Goal: Ask a question

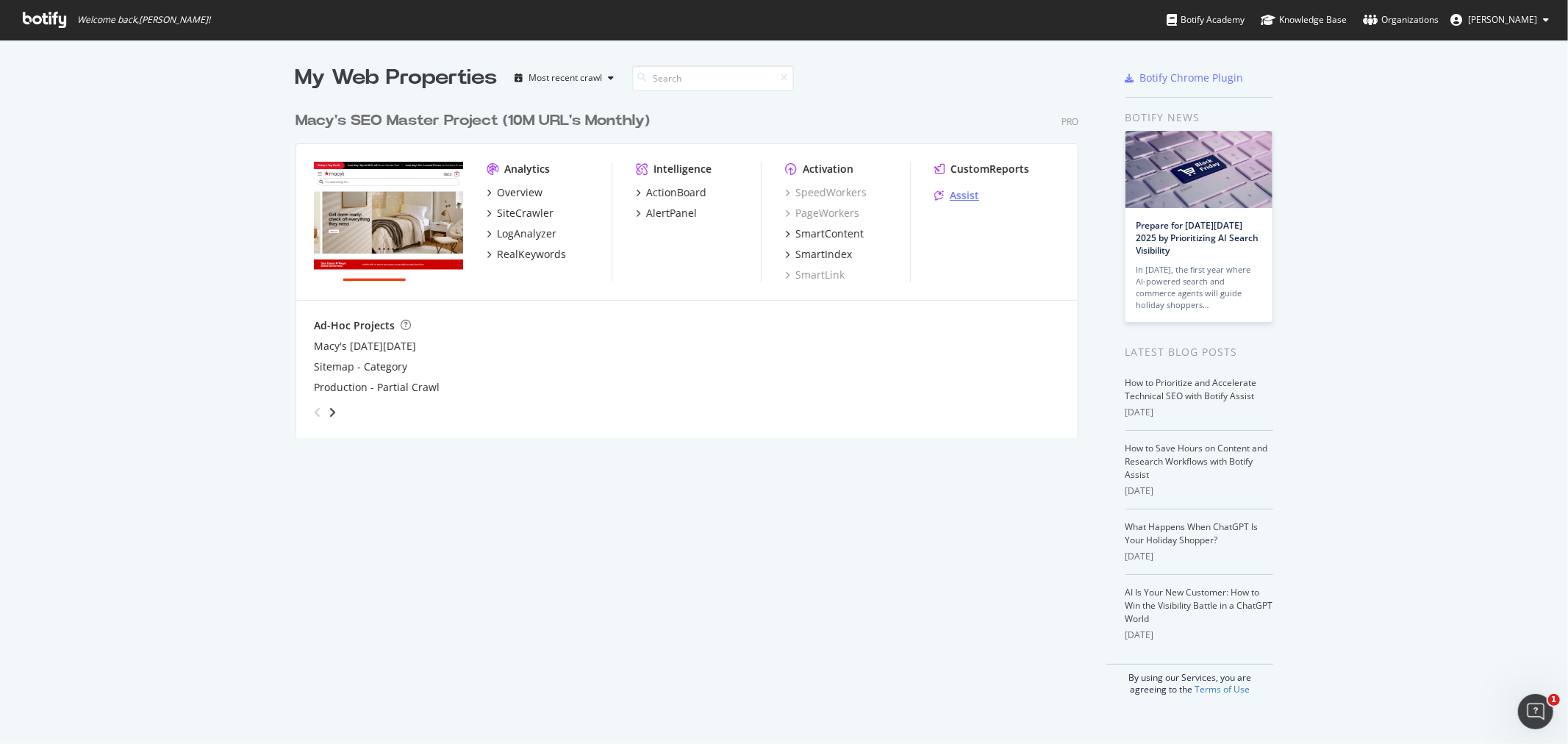
click at [950, 194] on div "Assist" at bounding box center [964, 194] width 30 height 14
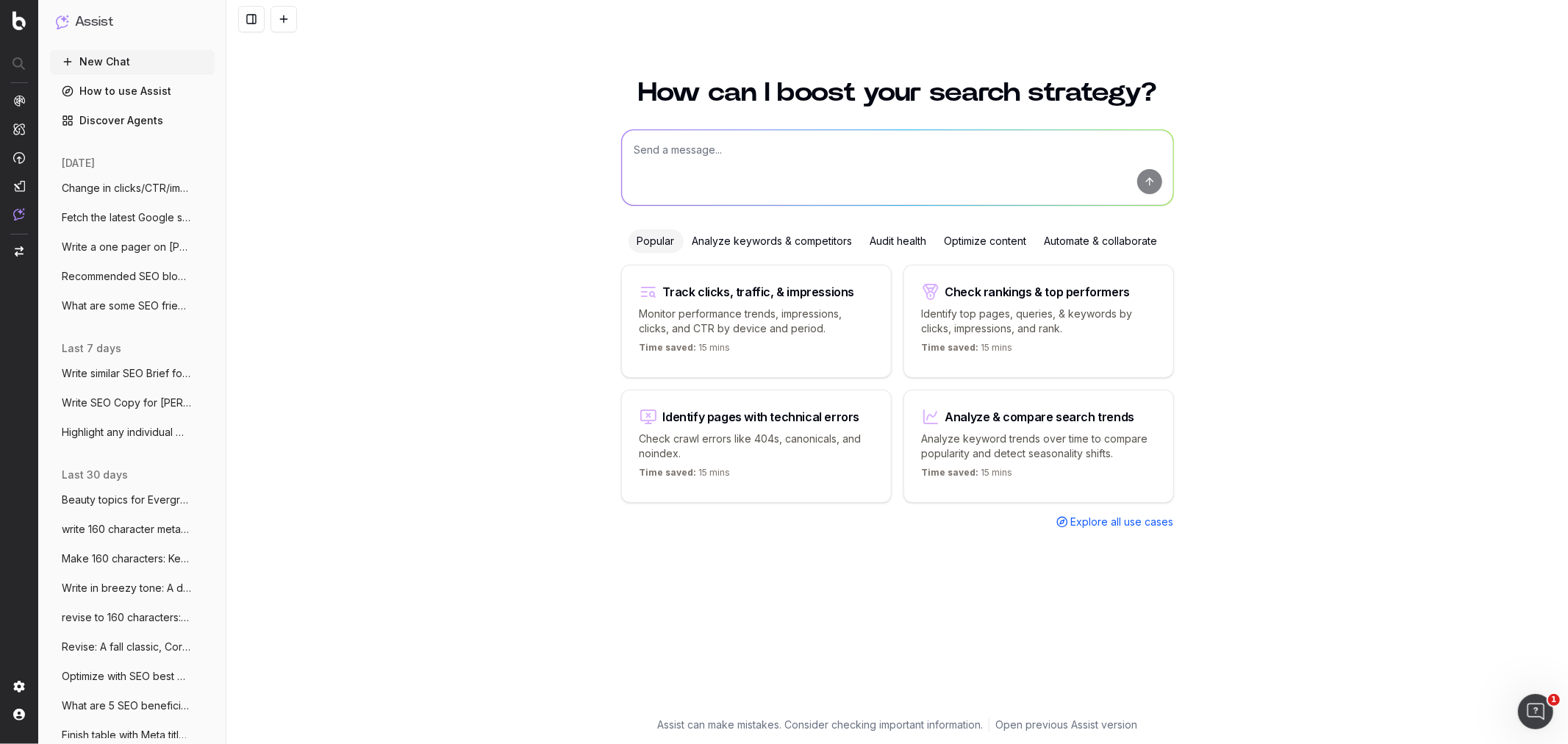
click at [713, 161] on textarea at bounding box center [897, 167] width 551 height 75
type textarea "Explain how Botify AI assist can be helpful for Macy's"
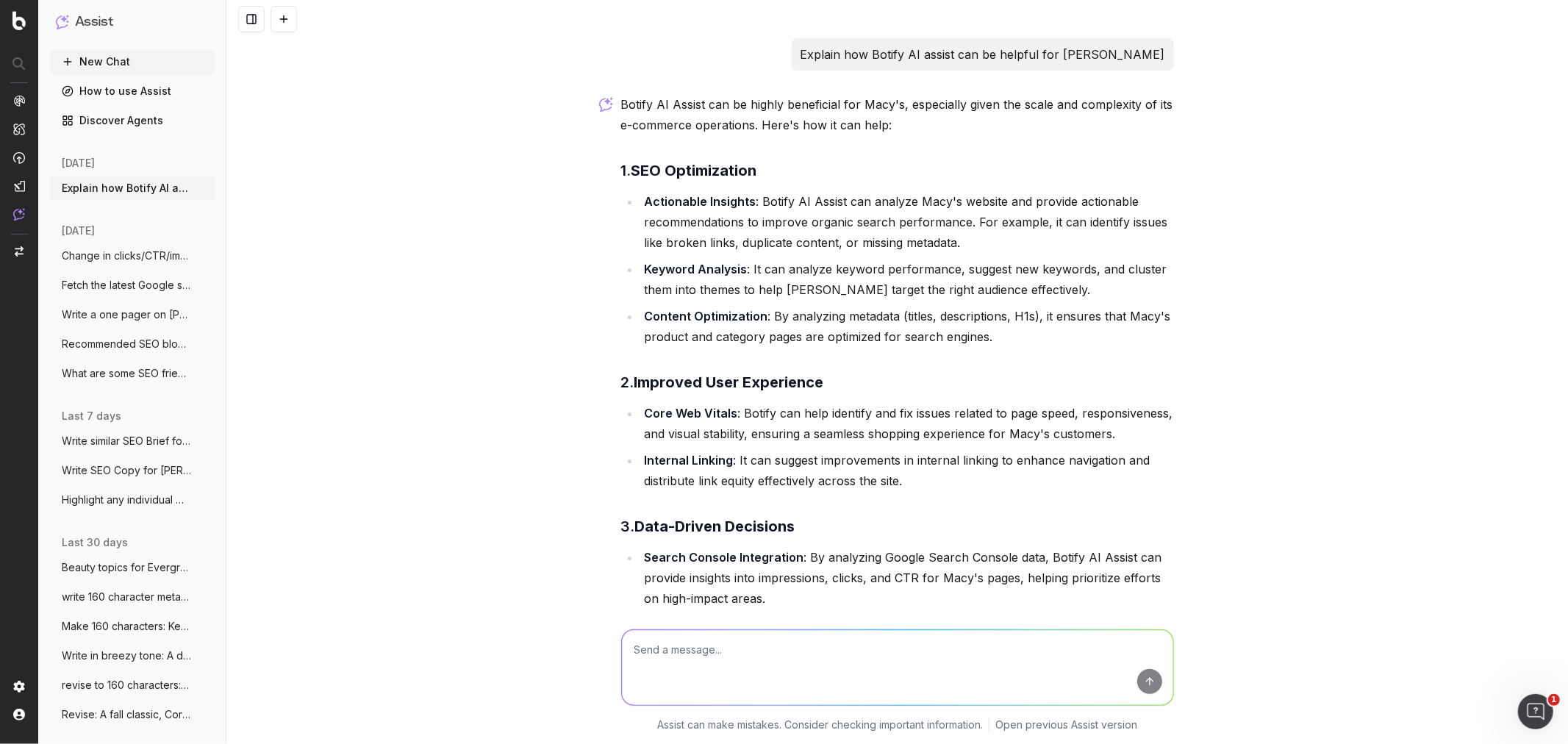
scroll to position [1146, 0]
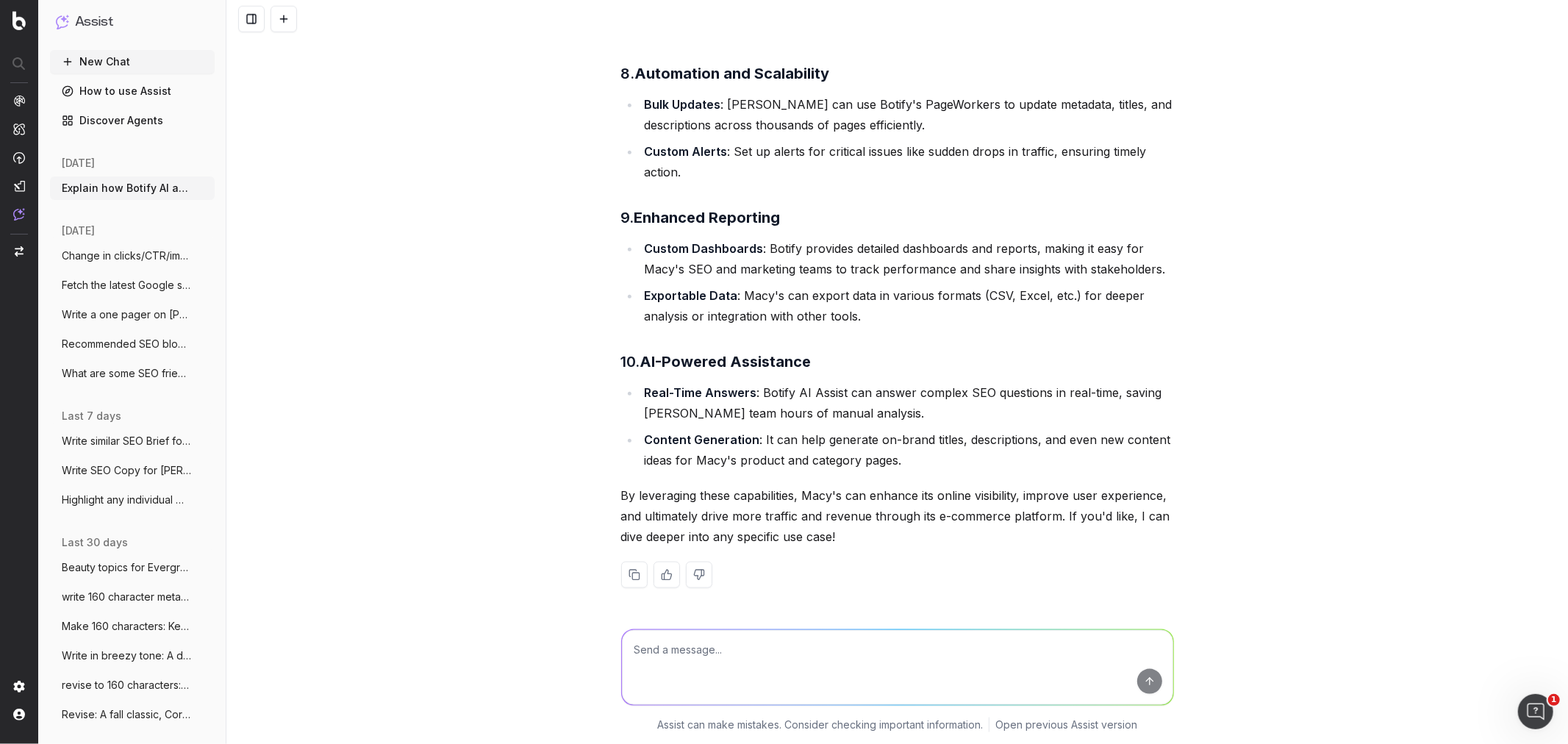
click at [663, 648] on textarea at bounding box center [897, 667] width 551 height 75
type textarea "make one short caption"
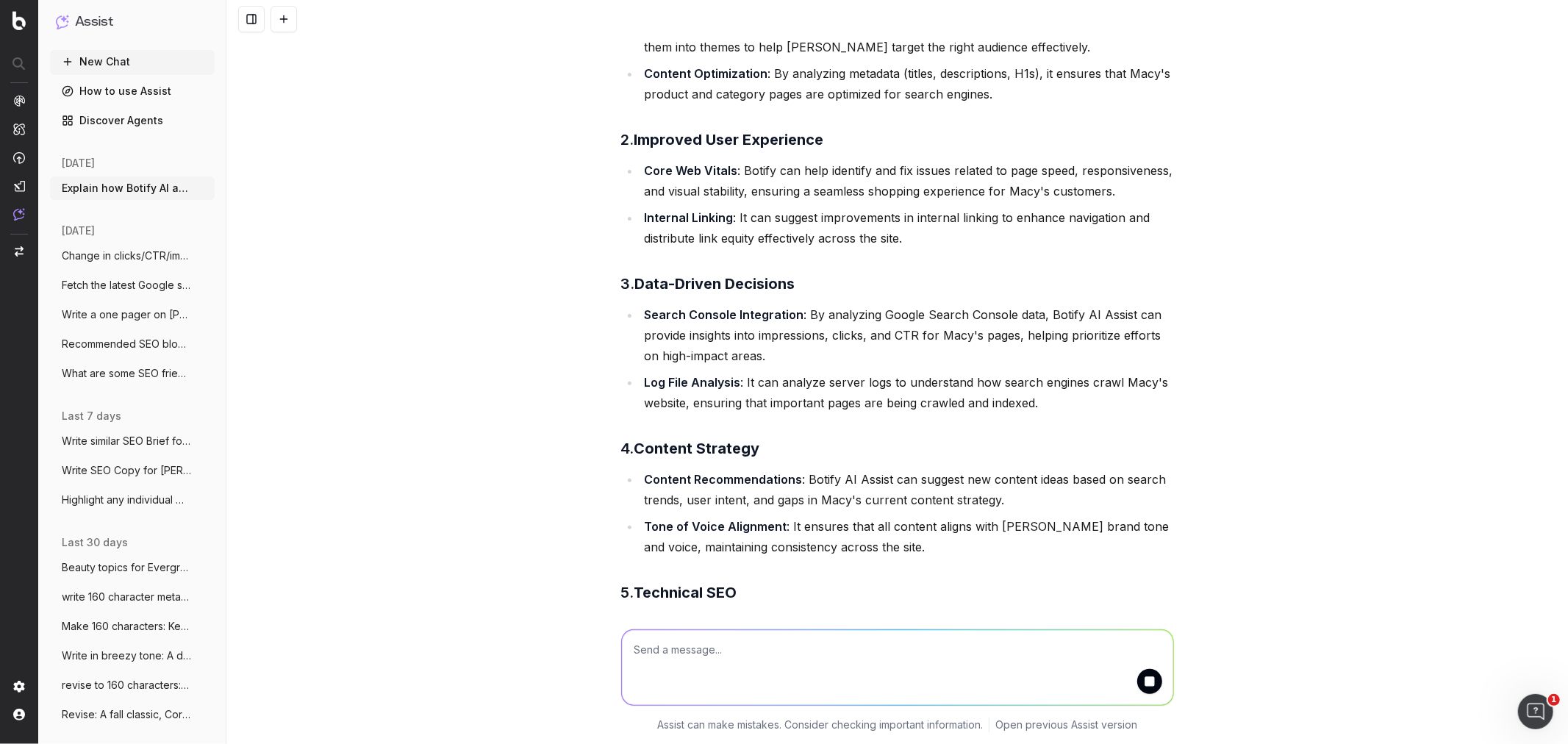
scroll to position [0, 0]
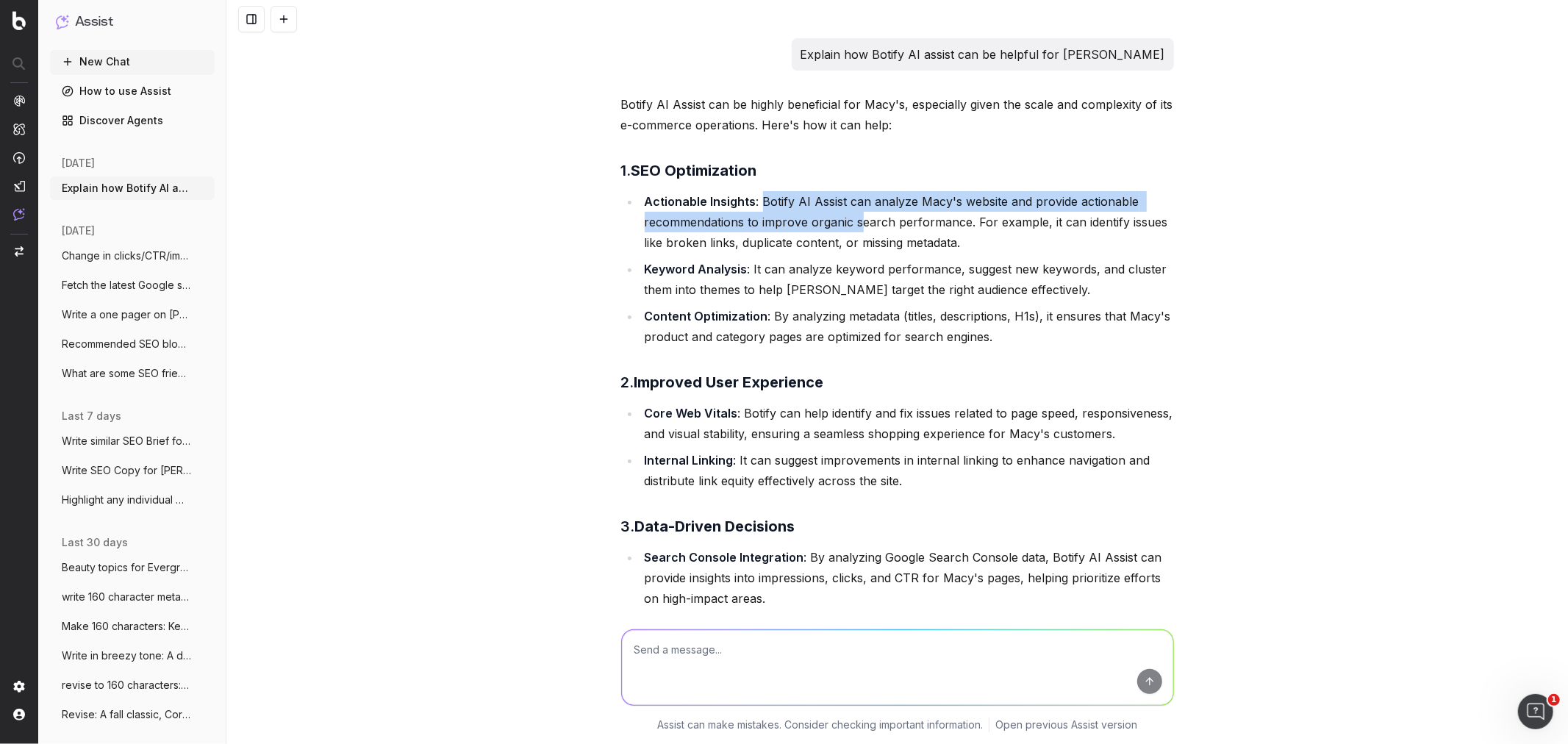
drag, startPoint x: 754, startPoint y: 195, endPoint x: 851, endPoint y: 227, distance: 102.1
click at [851, 227] on li "Actionable Insights : Botify AI Assist can analyze Macy's website and provide a…" at bounding box center [907, 222] width 534 height 62
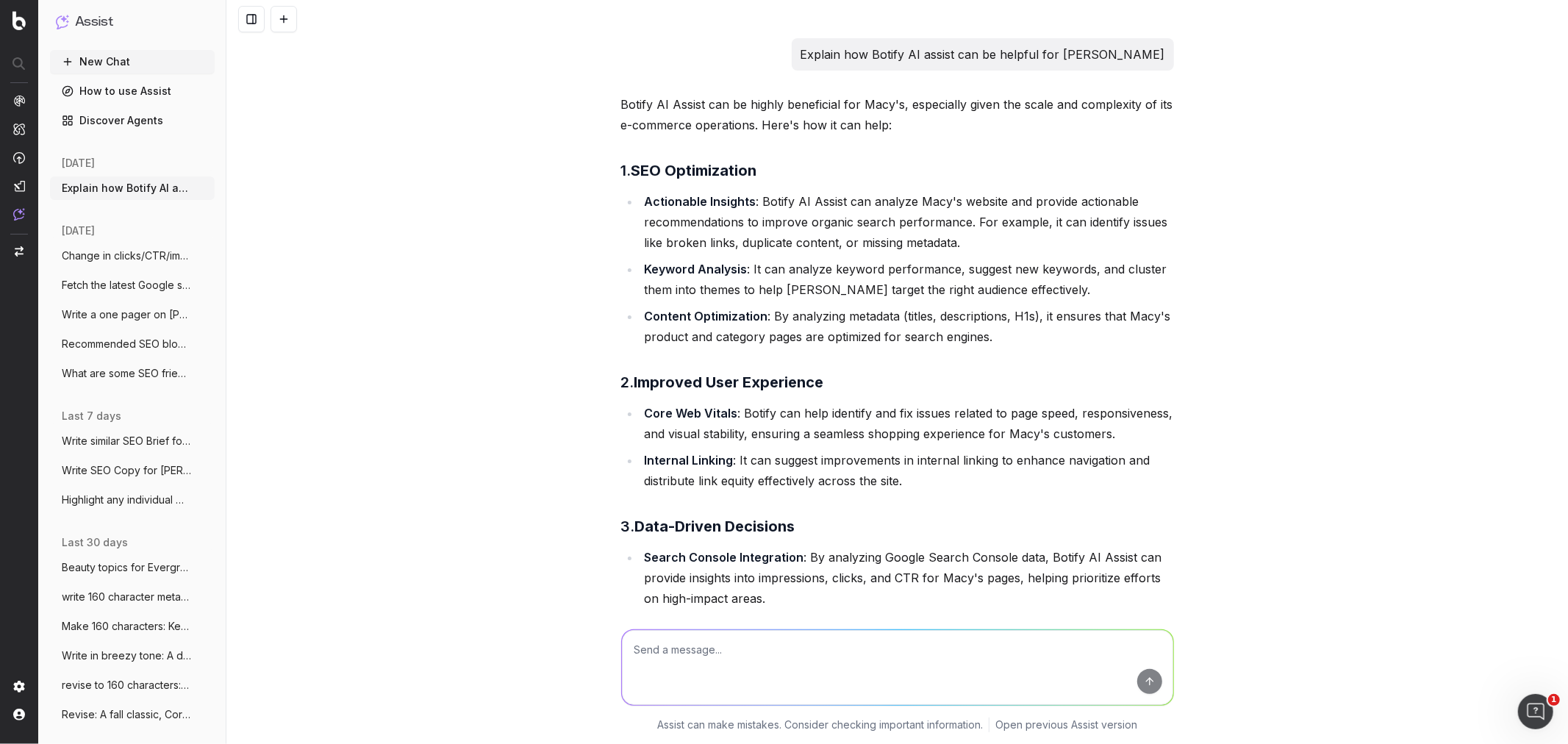
click at [737, 650] on textarea at bounding box center [897, 667] width 551 height 75
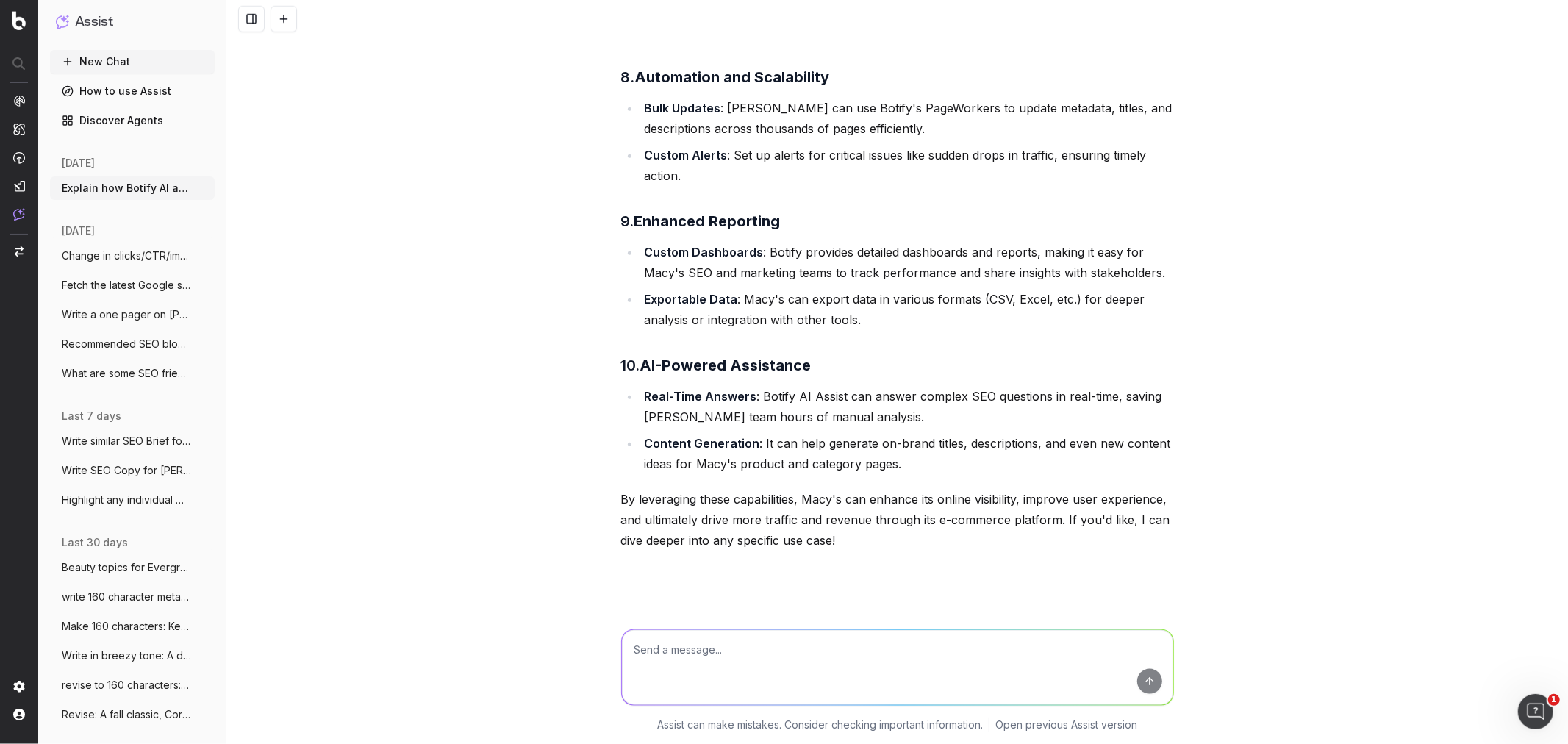
scroll to position [1313, 0]
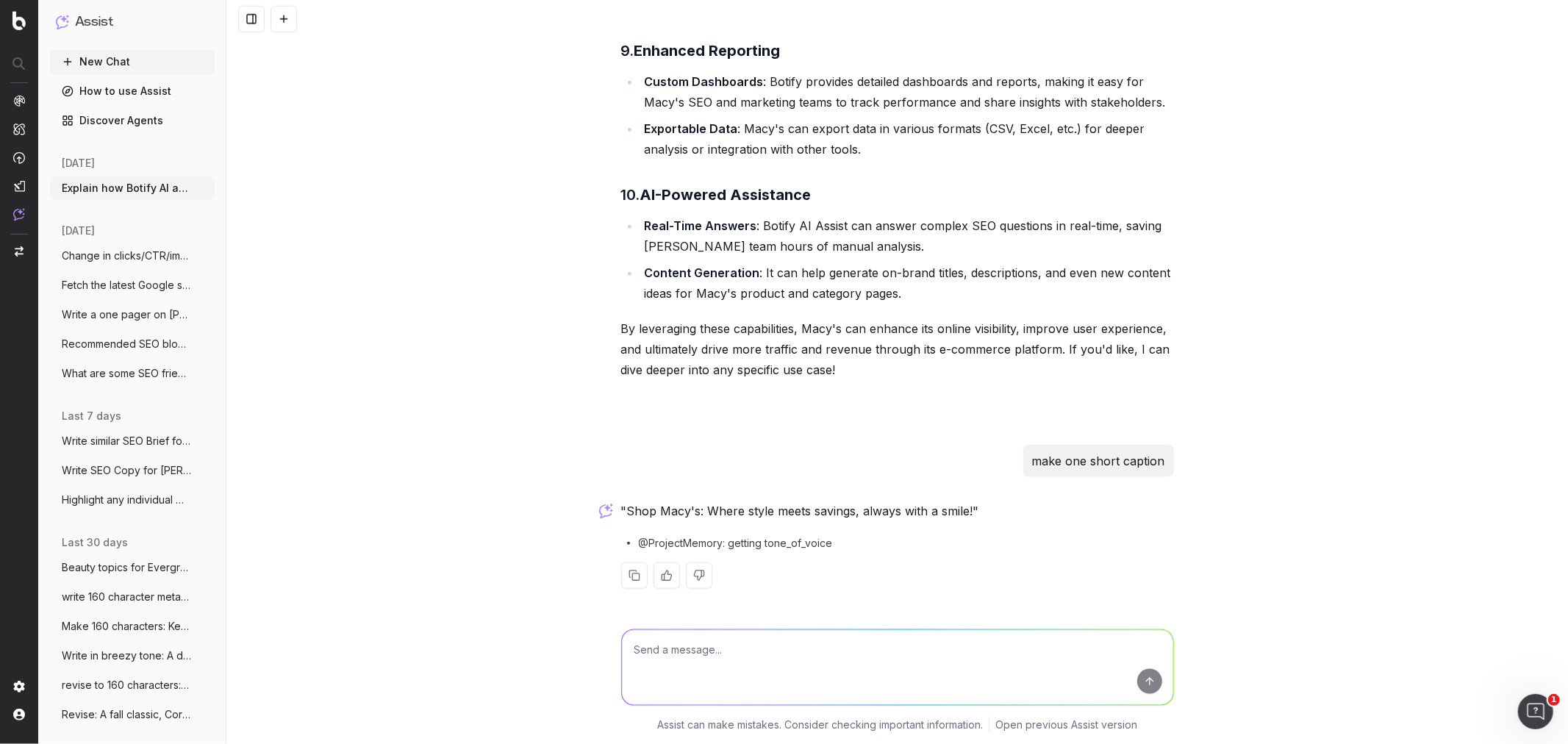
click at [1106, 463] on p "make one short caption" at bounding box center [1098, 461] width 133 height 20
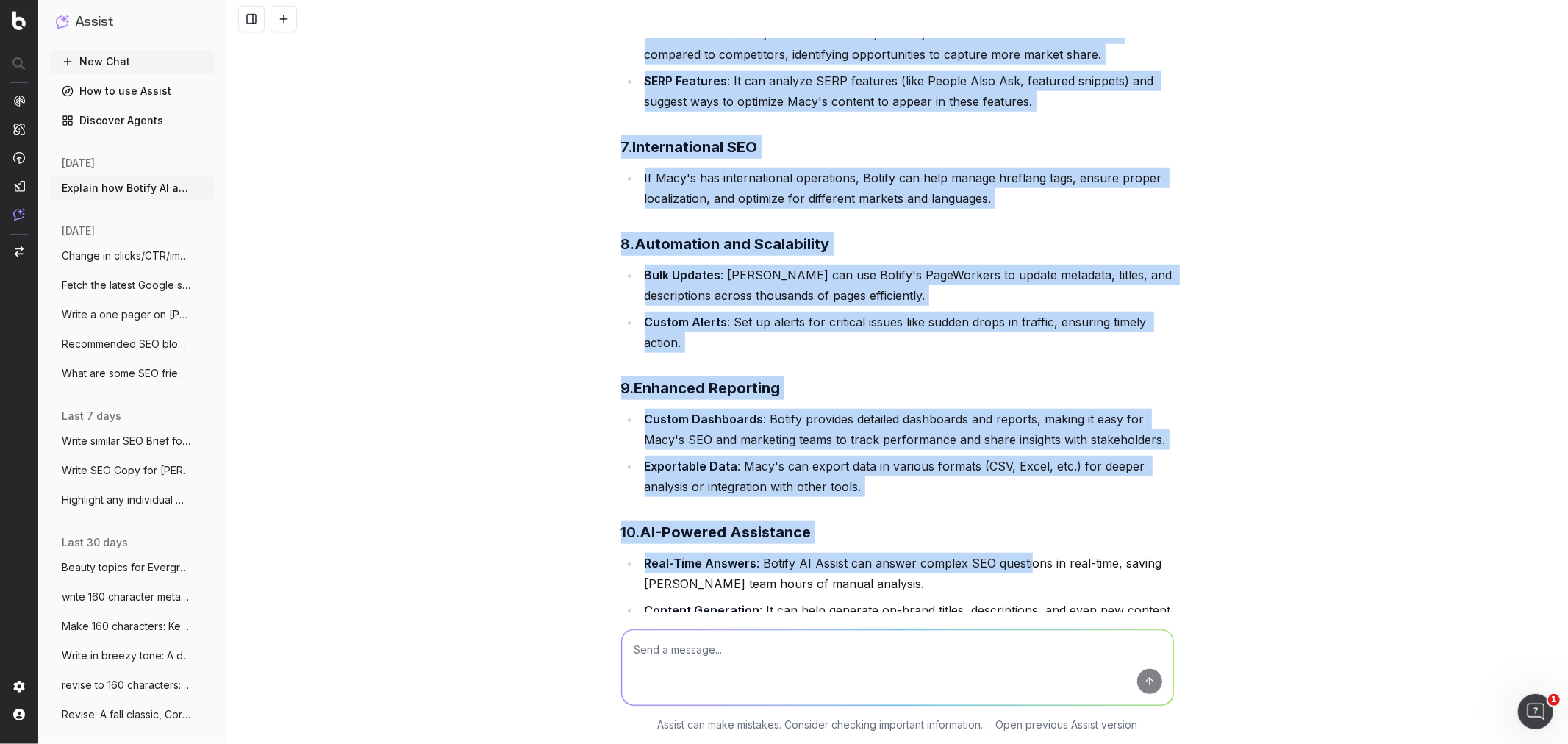
scroll to position [1224, 0]
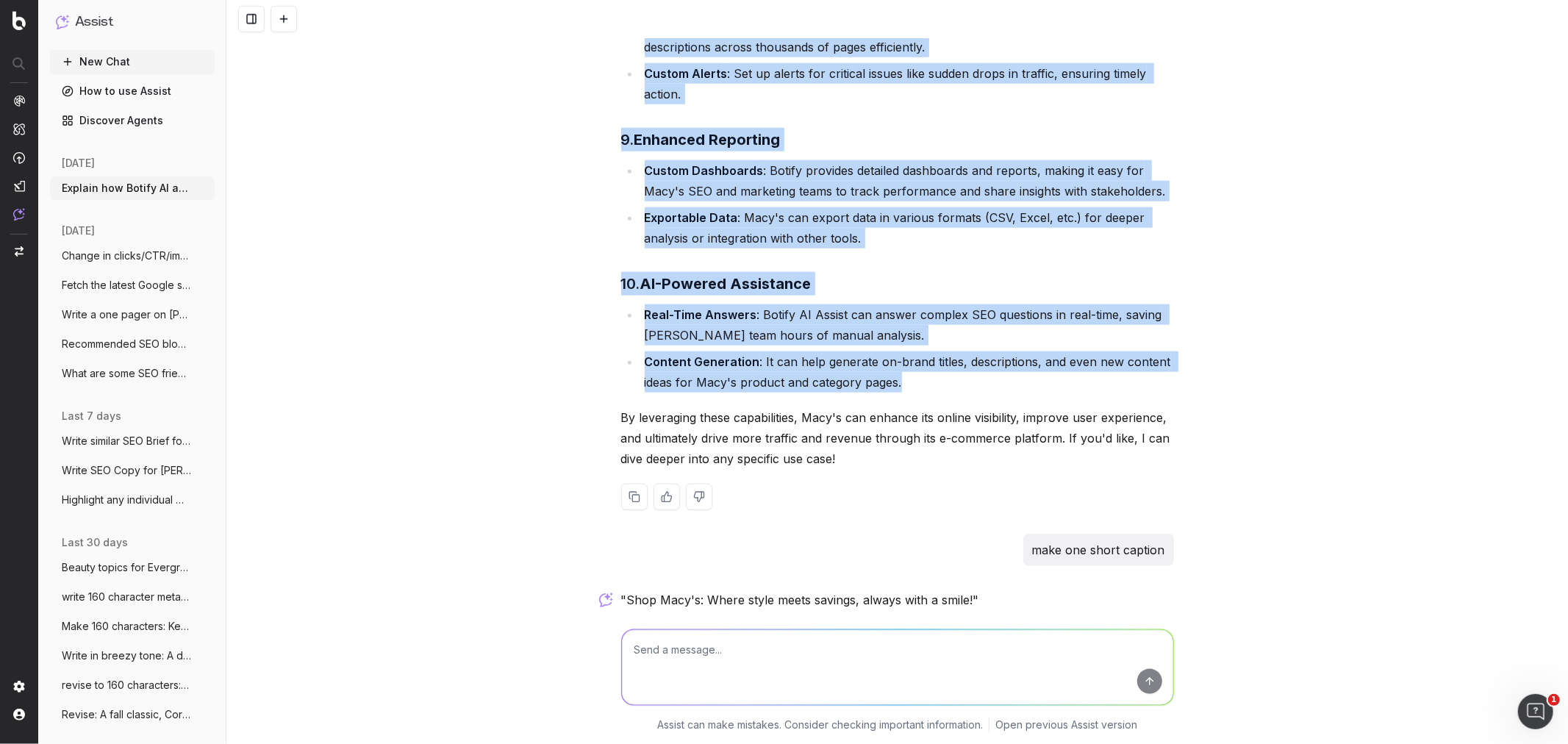
drag, startPoint x: 615, startPoint y: 104, endPoint x: 1019, endPoint y: 380, distance: 489.3
copy div "Botify AI Assist can be highly beneficial for Macy's, especially given the scal…"
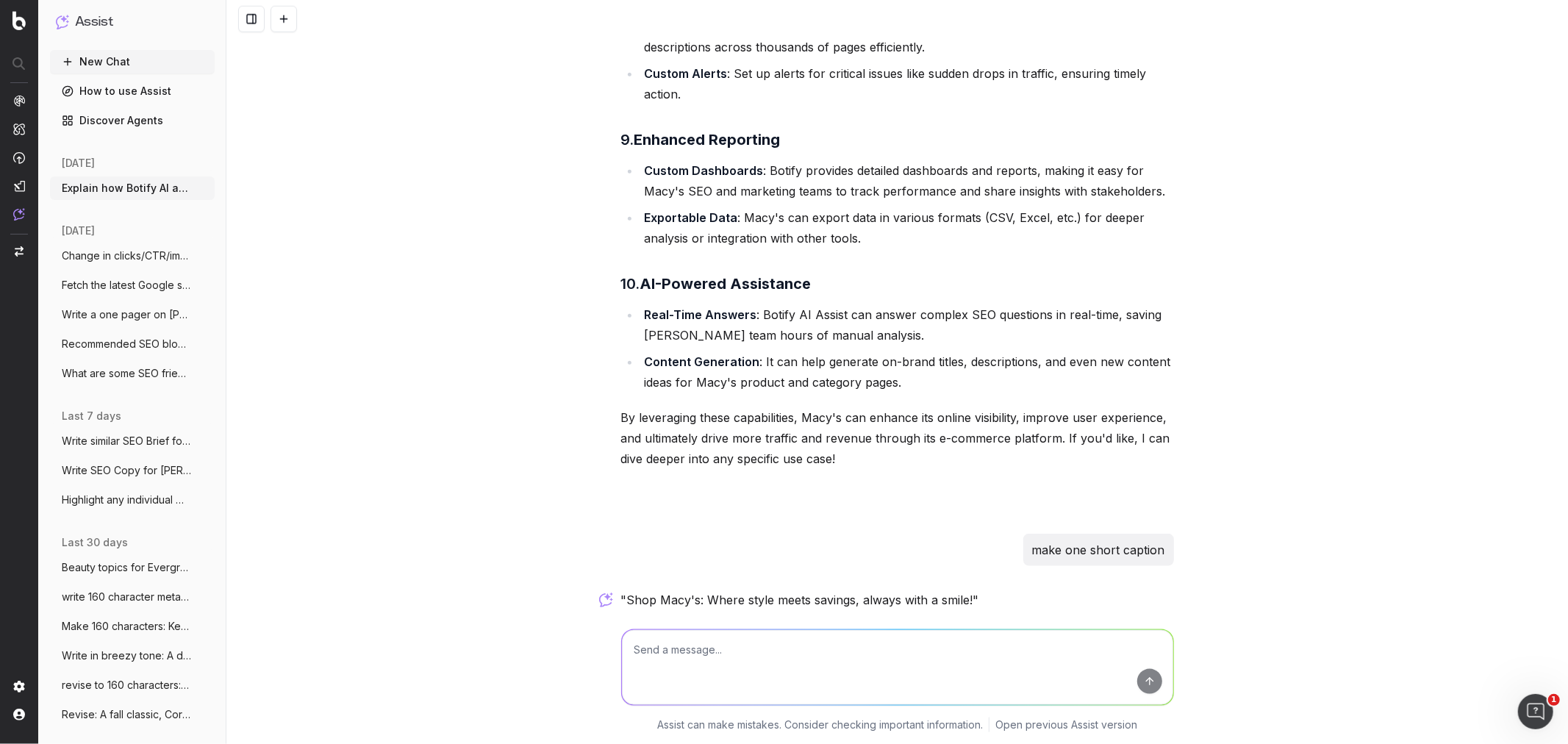
click at [685, 654] on textarea at bounding box center [897, 667] width 551 height 75
type textarea "make one short caption on how botify AI is useful to Macy's"
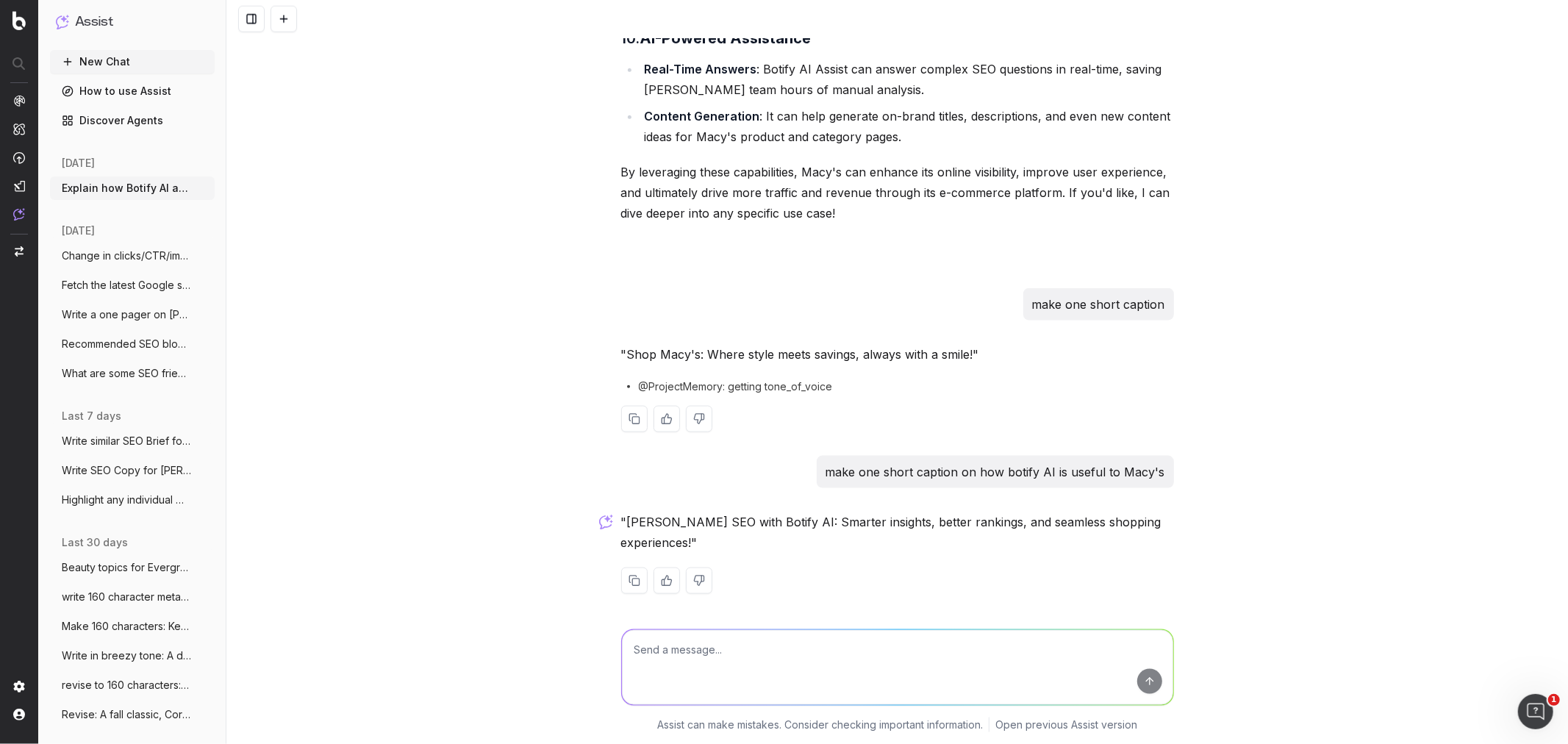
scroll to position [1474, 0]
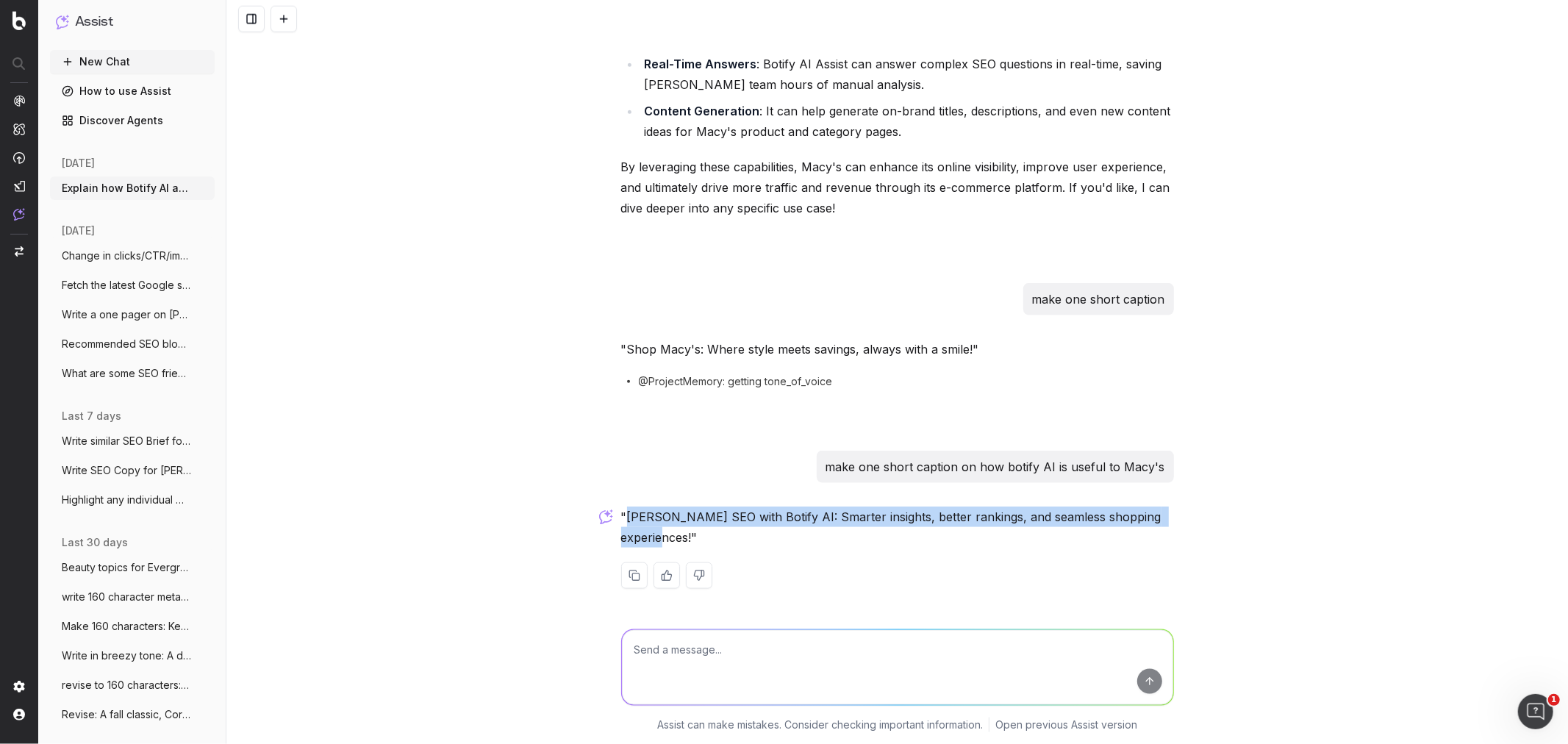
drag, startPoint x: 621, startPoint y: 508, endPoint x: 663, endPoint y: 530, distance: 47.4
click at [663, 530] on p ""Boost Macy's SEO with Botify AI: Smarter insights, better rankings, and seamle…" at bounding box center [897, 527] width 553 height 41
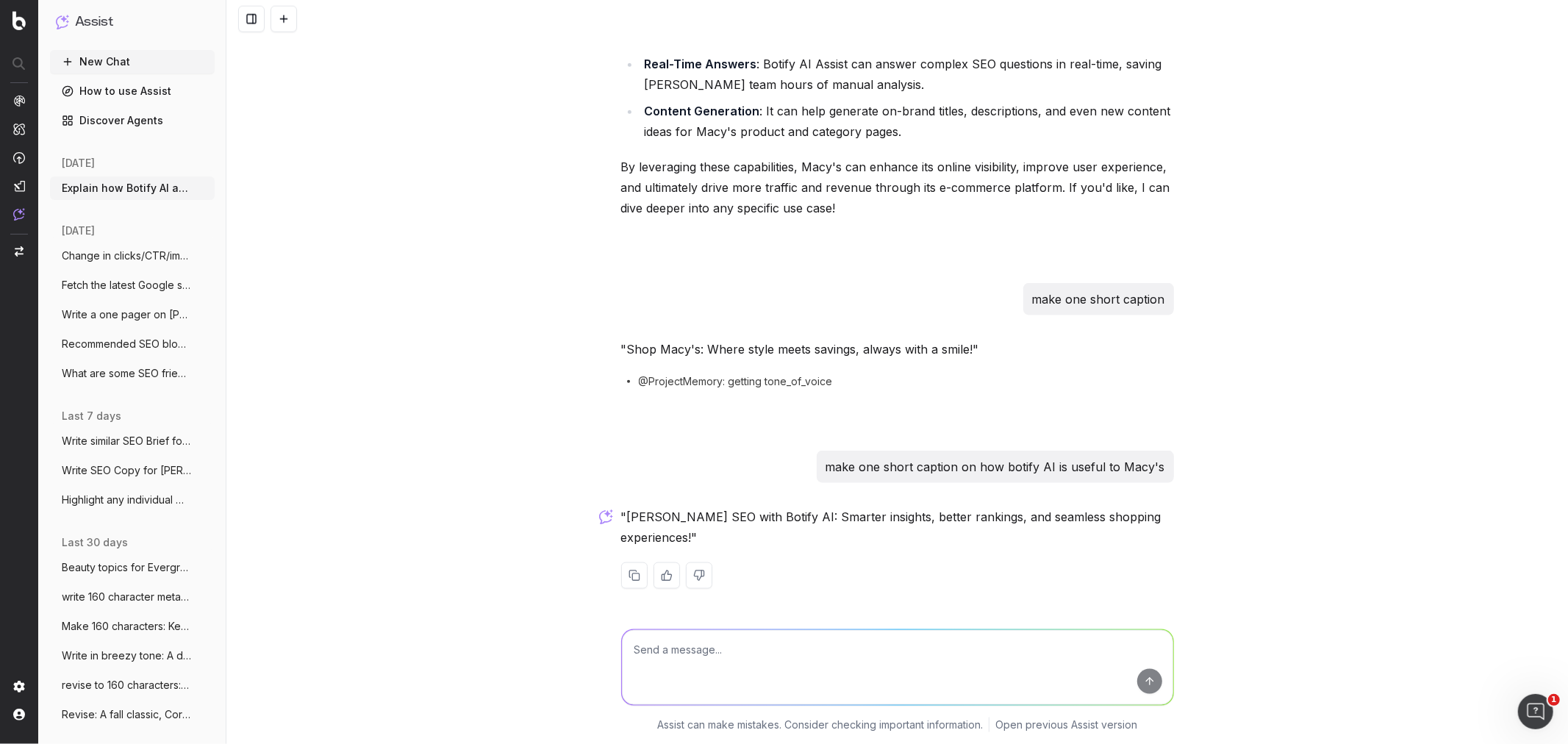
click at [670, 533] on p ""Boost Macy's SEO with Botify AI: Smarter insights, better rankings, and seamle…" at bounding box center [897, 527] width 553 height 41
click at [909, 467] on p "make one short caption on how botify AI is useful to Macy's" at bounding box center [995, 467] width 340 height 20
copy p "make one short caption on how botify AI is useful to Macy's"
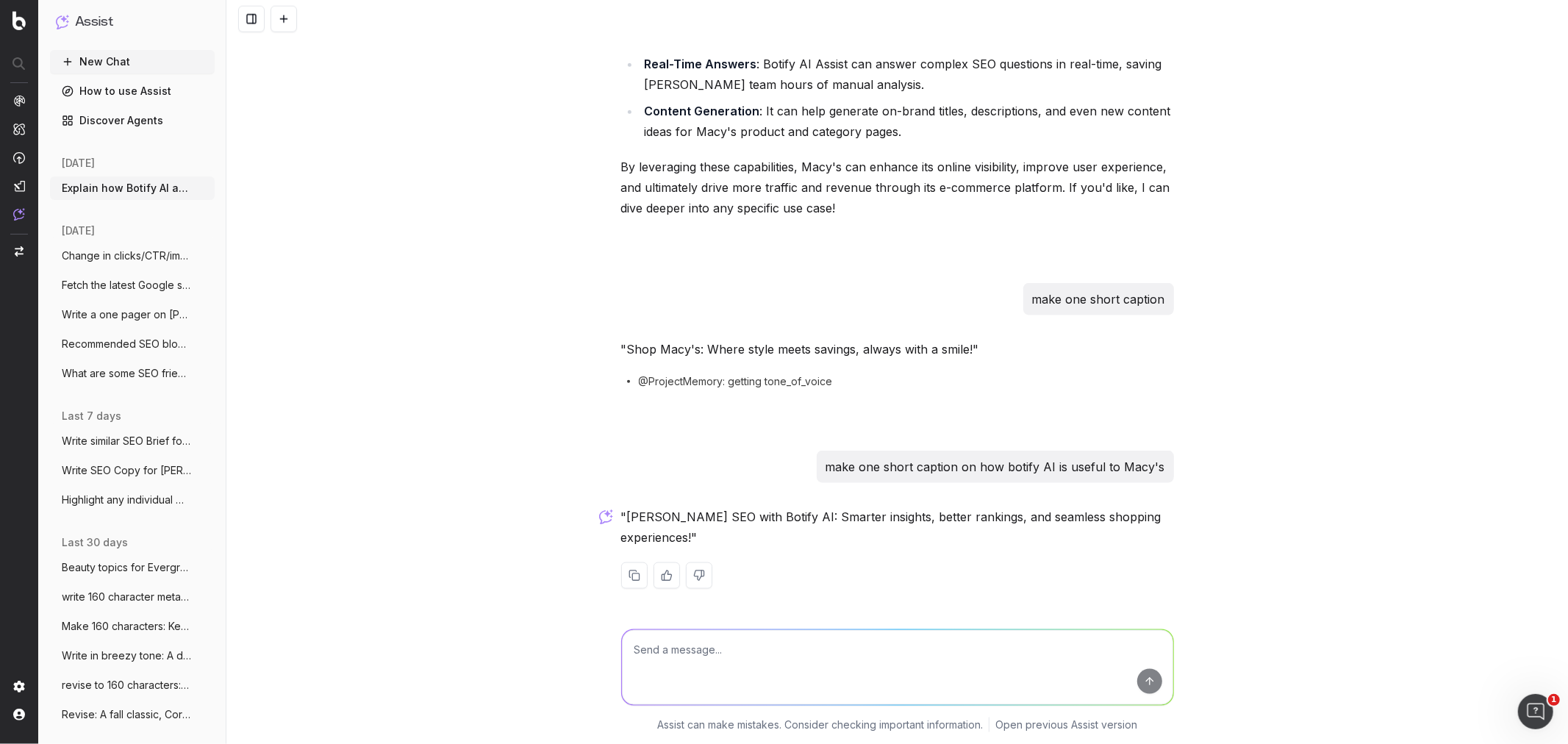
click at [745, 673] on textarea at bounding box center [897, 667] width 551 height 75
paste textarea "make one short caption on how botify AI is useful to Macy's"
click at [711, 648] on textarea "make one short caption on how botify AI is useful to Macy's" at bounding box center [897, 667] width 551 height 75
drag, startPoint x: 711, startPoint y: 648, endPoint x: 730, endPoint y: 664, distance: 24.8
click at [713, 648] on textarea "make one short caption on how botify AI is useful to Macy's" at bounding box center [897, 667] width 551 height 75
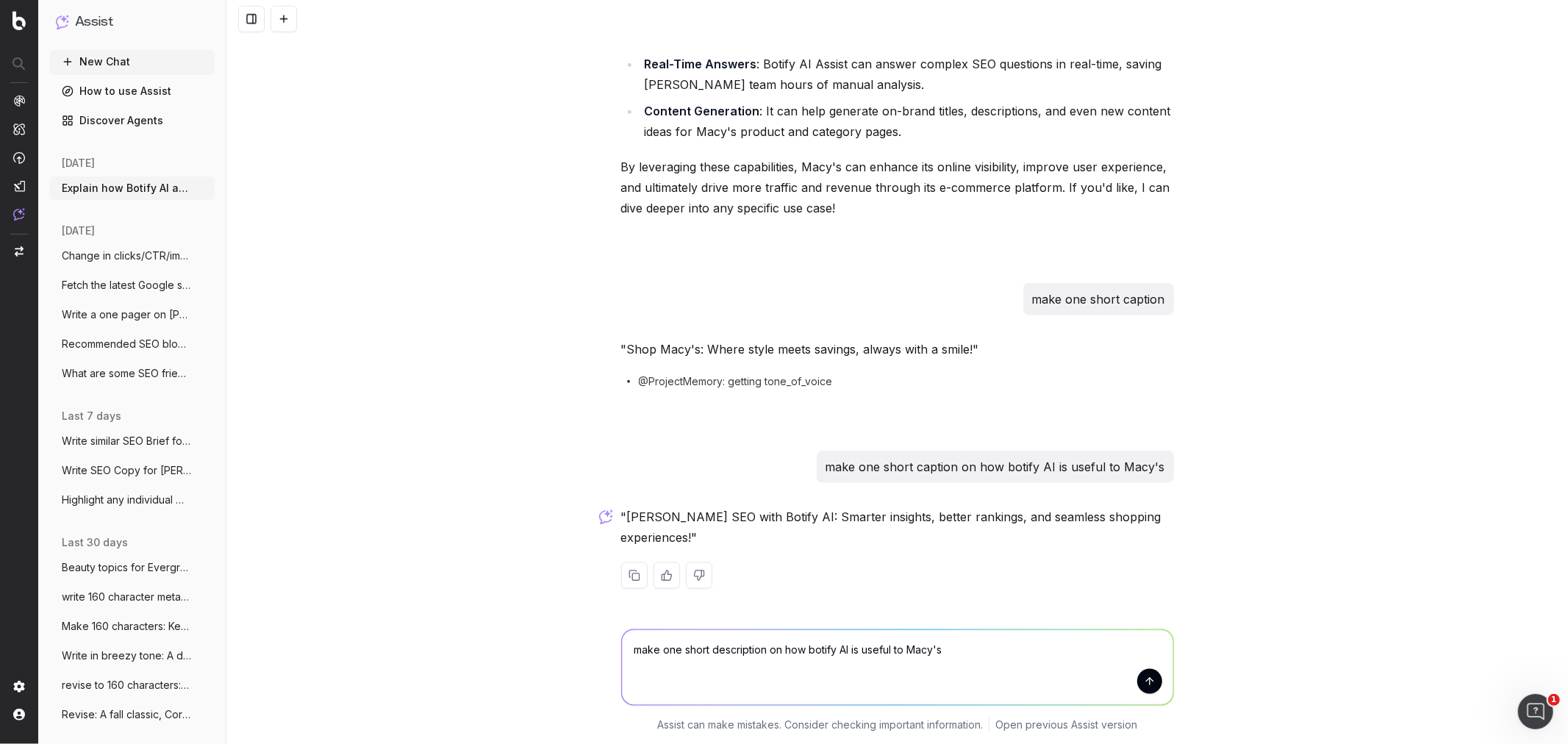
type textarea "make one short description on how botify AI is useful to Macy's"
click at [1153, 681] on button "submit" at bounding box center [1150, 681] width 25 height 25
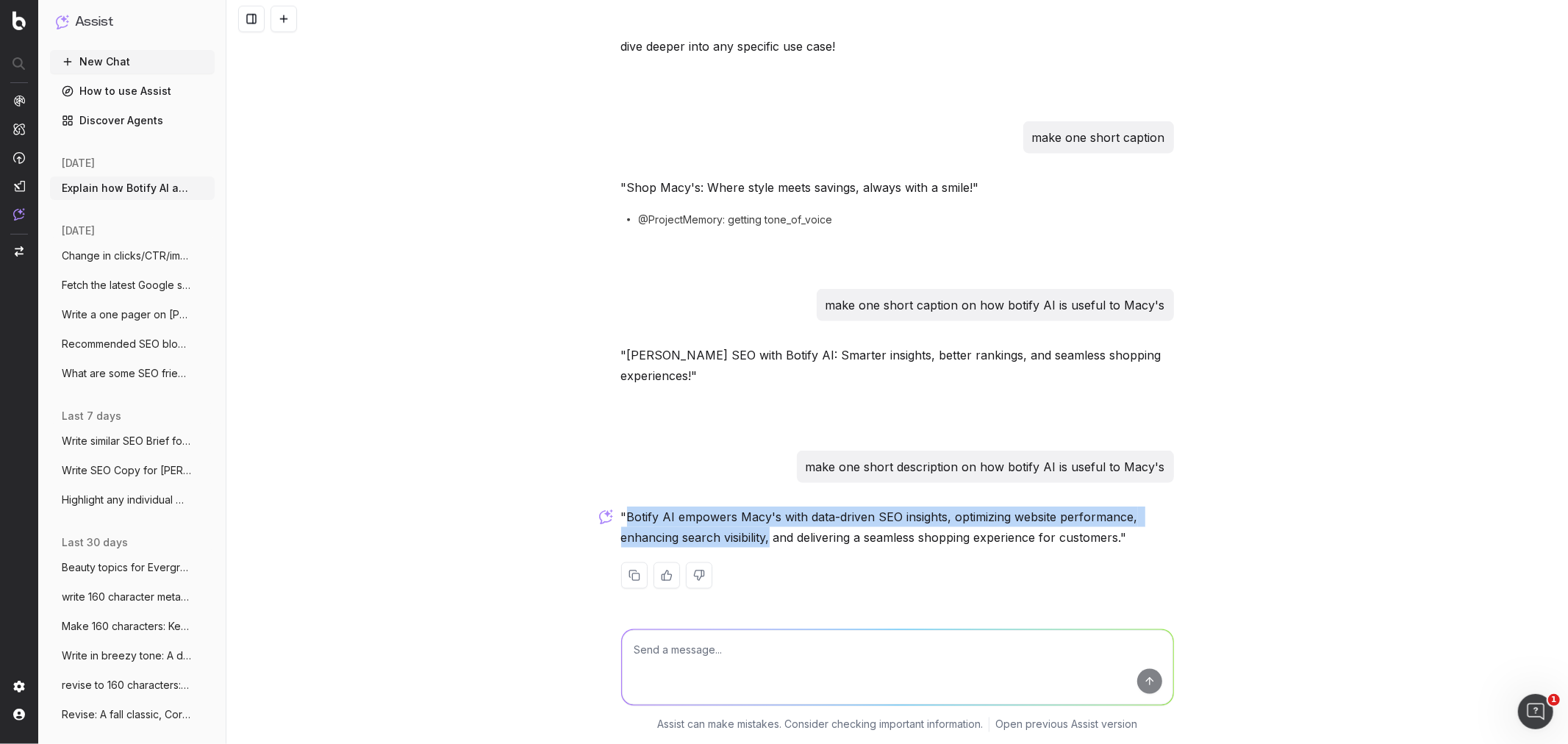
drag, startPoint x: 622, startPoint y: 512, endPoint x: 763, endPoint y: 533, distance: 142.6
click at [763, 533] on p ""Botify AI empowers Macy's with data-driven SEO insights, optimizing website pe…" at bounding box center [897, 527] width 553 height 41
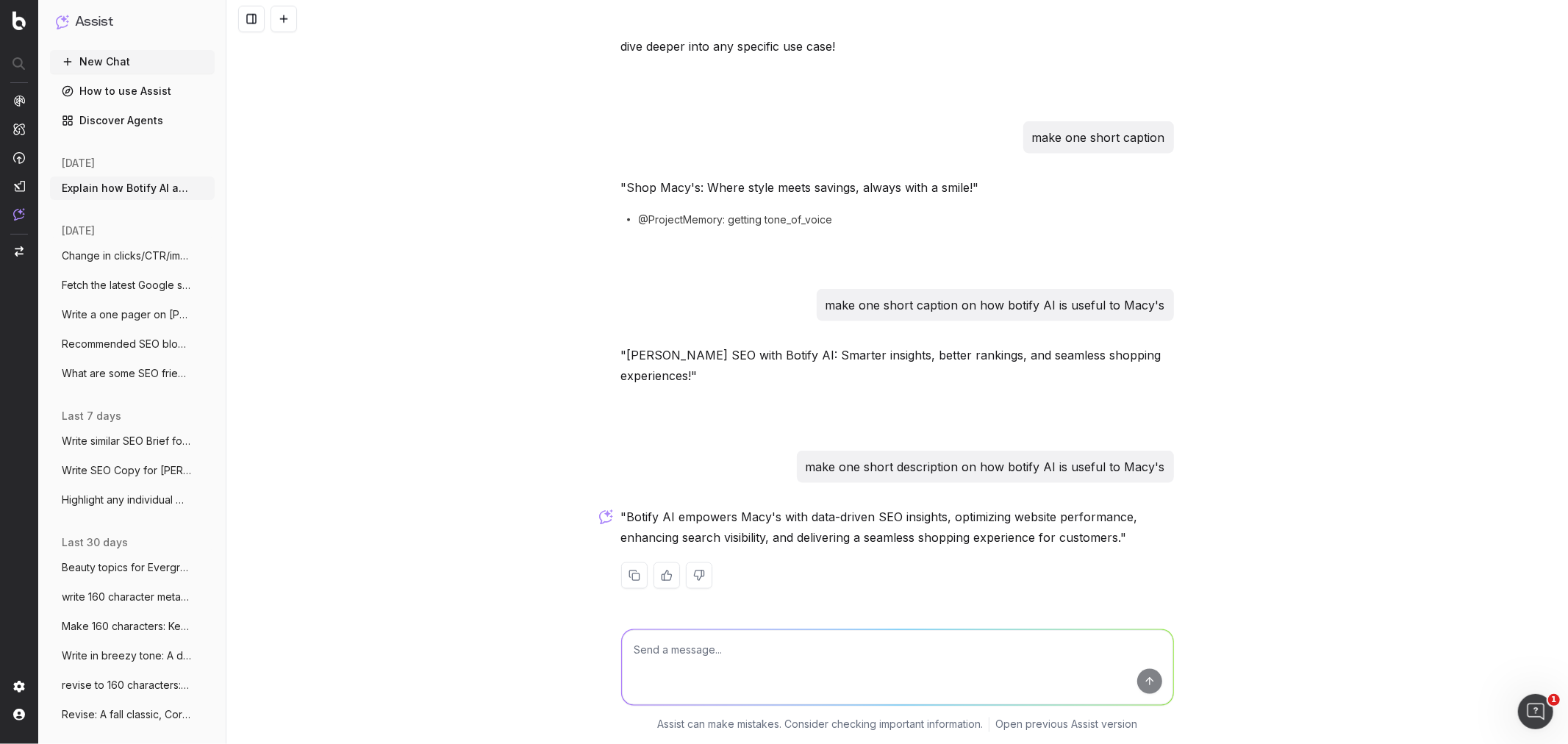
click at [809, 529] on p ""Botify AI empowers Macy's with data-driven SEO insights, optimizing website pe…" at bounding box center [897, 527] width 553 height 41
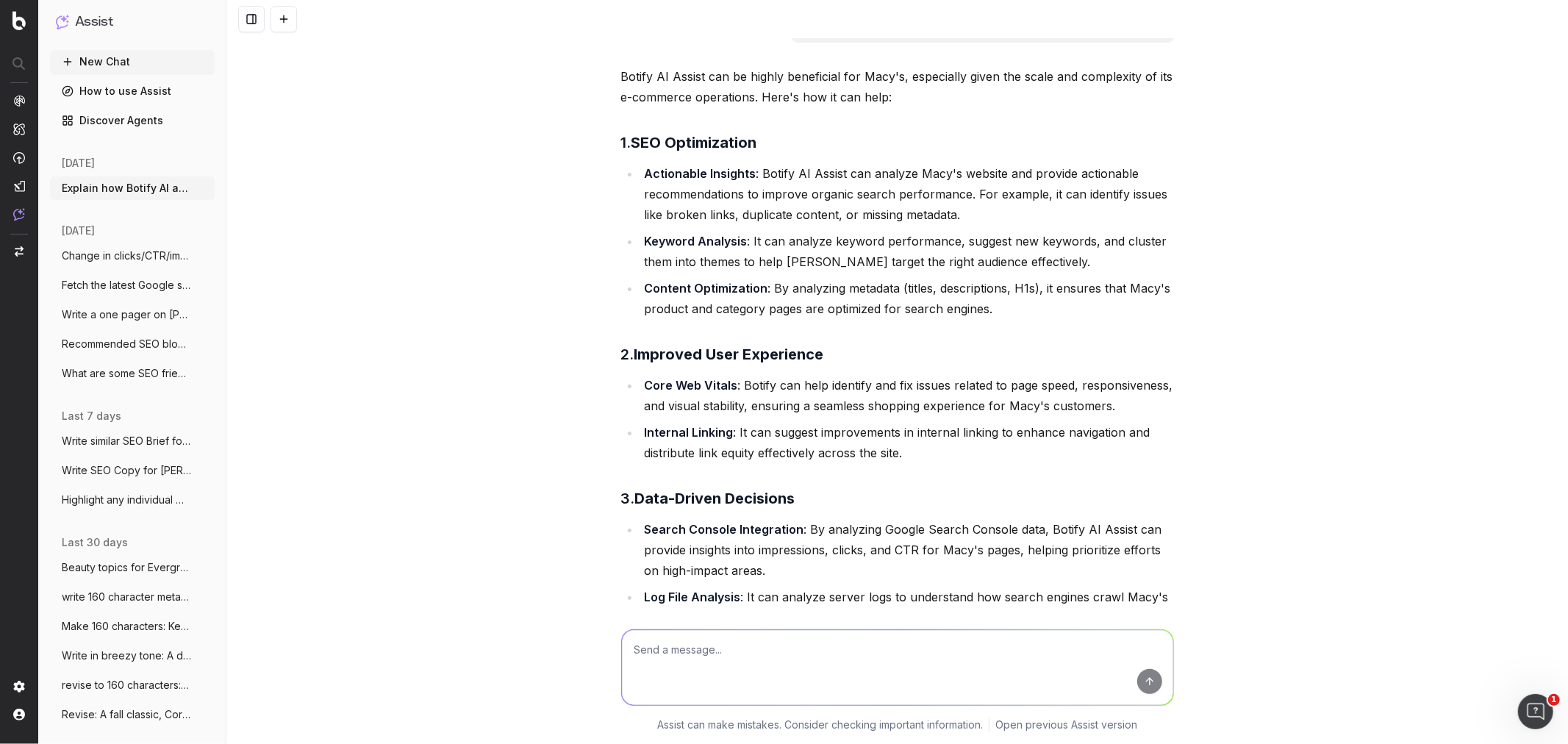
scroll to position [0, 0]
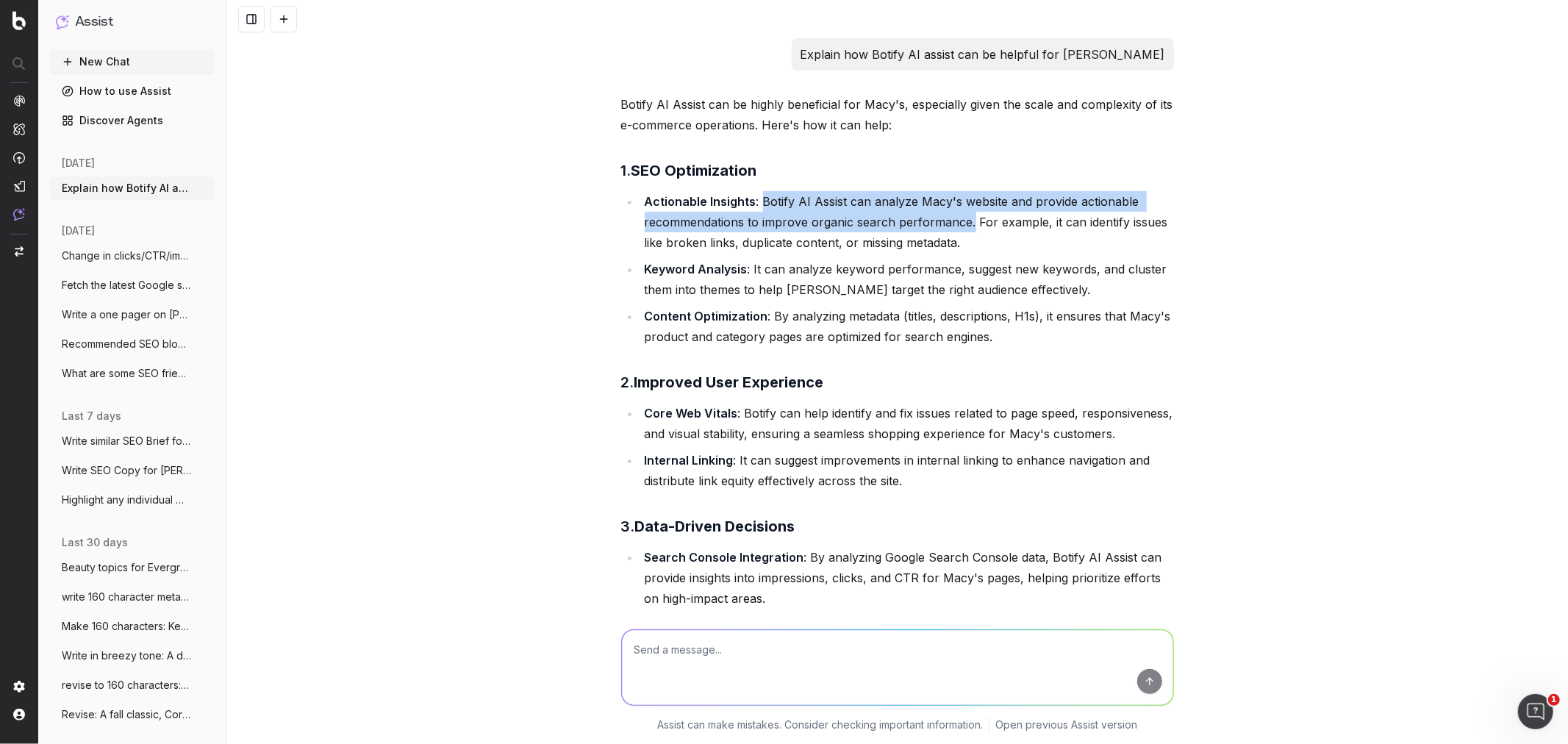
drag, startPoint x: 754, startPoint y: 197, endPoint x: 963, endPoint y: 227, distance: 211.1
click at [963, 227] on li "Actionable Insights : Botify AI Assist can analyze Macy's website and provide a…" at bounding box center [907, 222] width 534 height 62
copy li "Botify AI Assist can analyze Macy's website and provide actionable recommendati…"
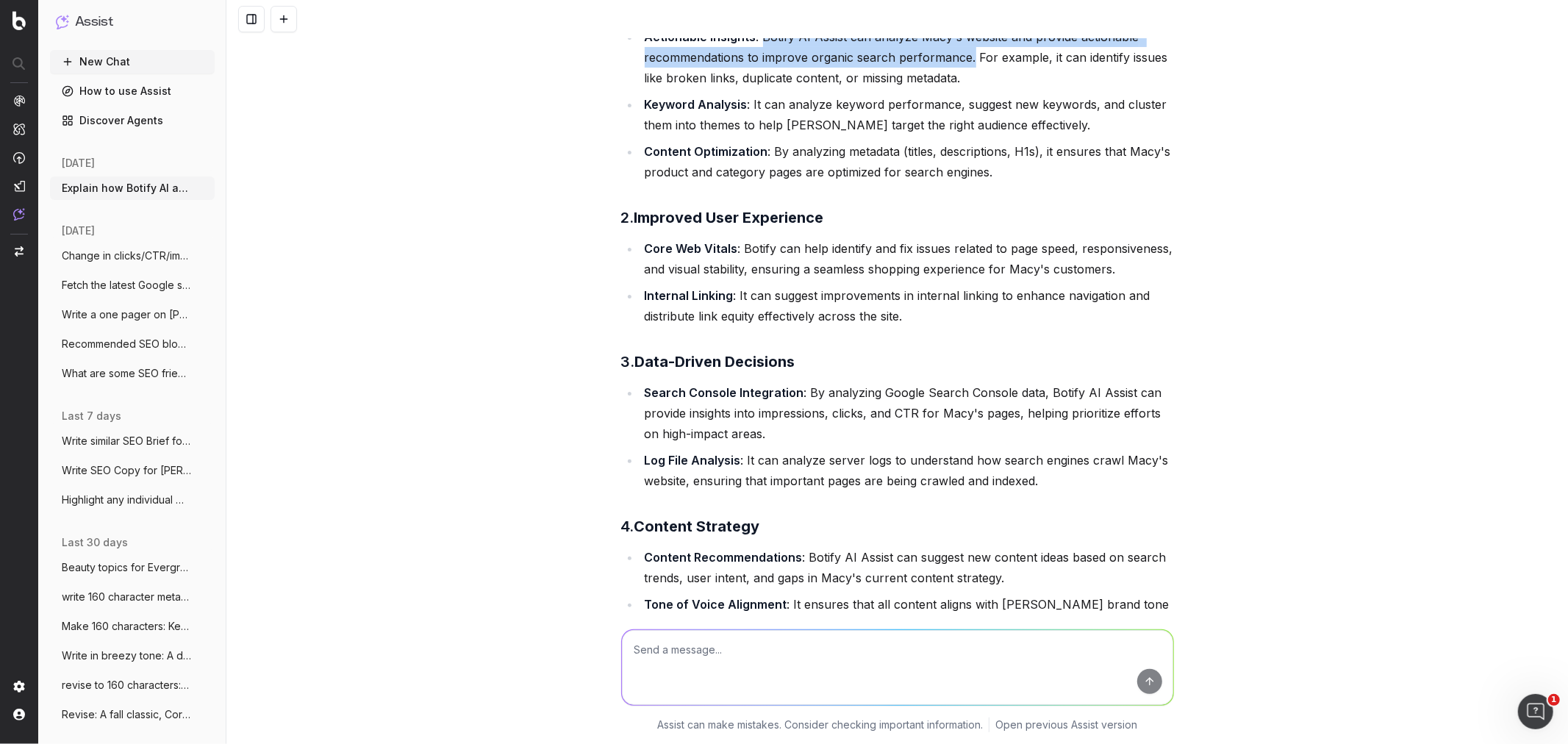
scroll to position [244, 0]
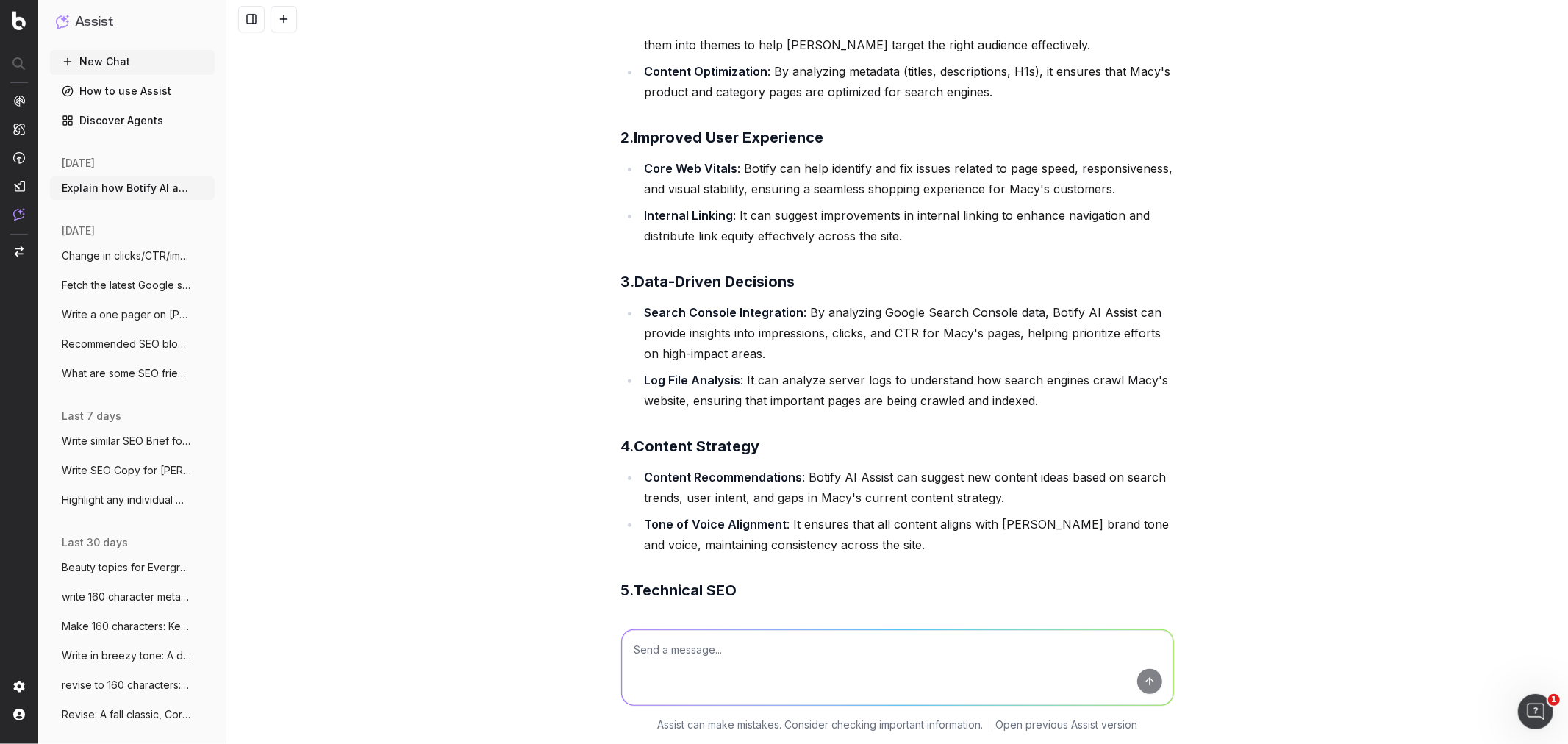
click at [804, 336] on li "Search Console Integration : By analyzing Google Search Console data, Botify AI…" at bounding box center [907, 332] width 534 height 62
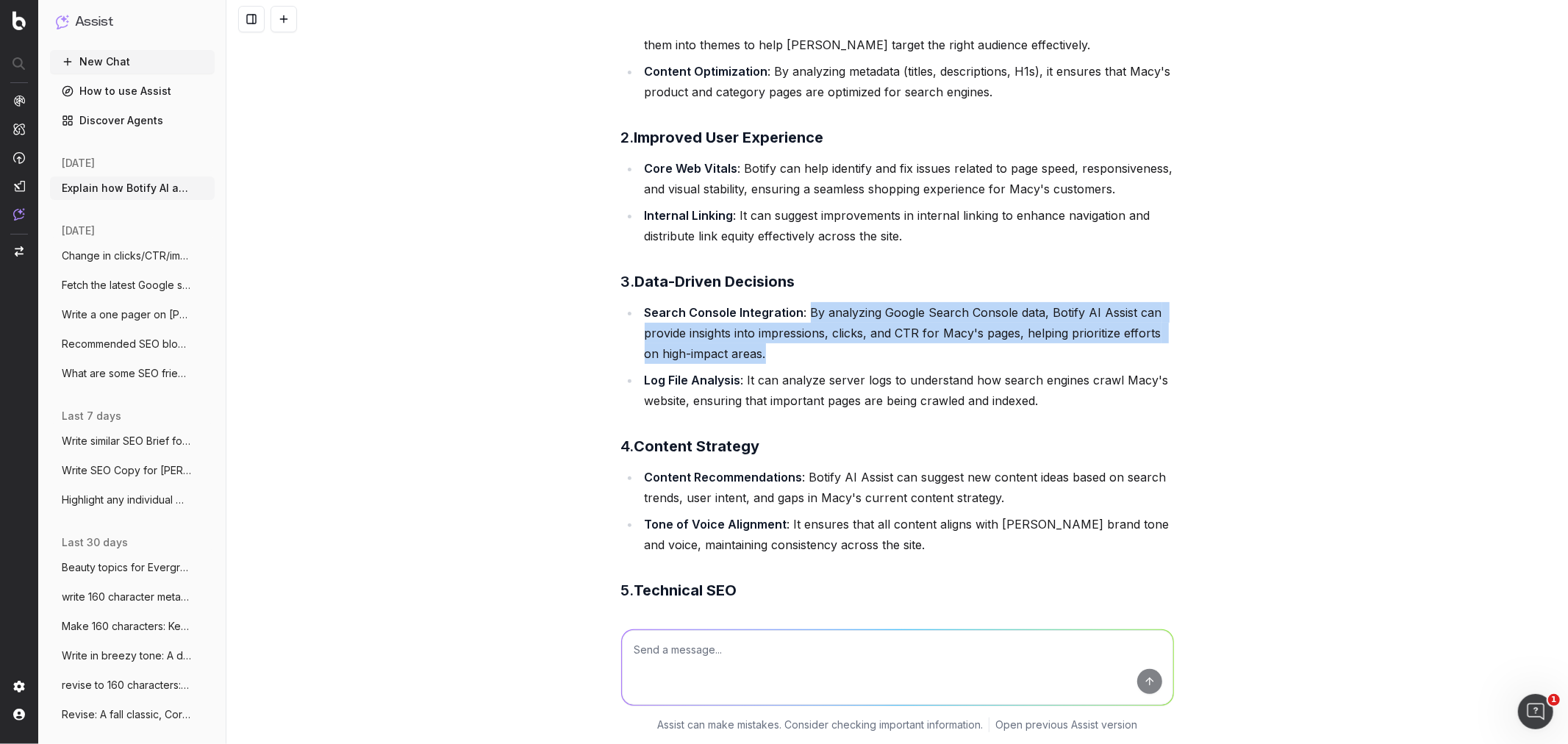
drag, startPoint x: 792, startPoint y: 351, endPoint x: 800, endPoint y: 309, distance: 42.8
click at [800, 309] on li "Search Console Integration : By analyzing Google Search Console data, Botify AI…" at bounding box center [907, 332] width 534 height 62
copy li "By analyzing Google Search Console data, Botify AI Assist can provide insights …"
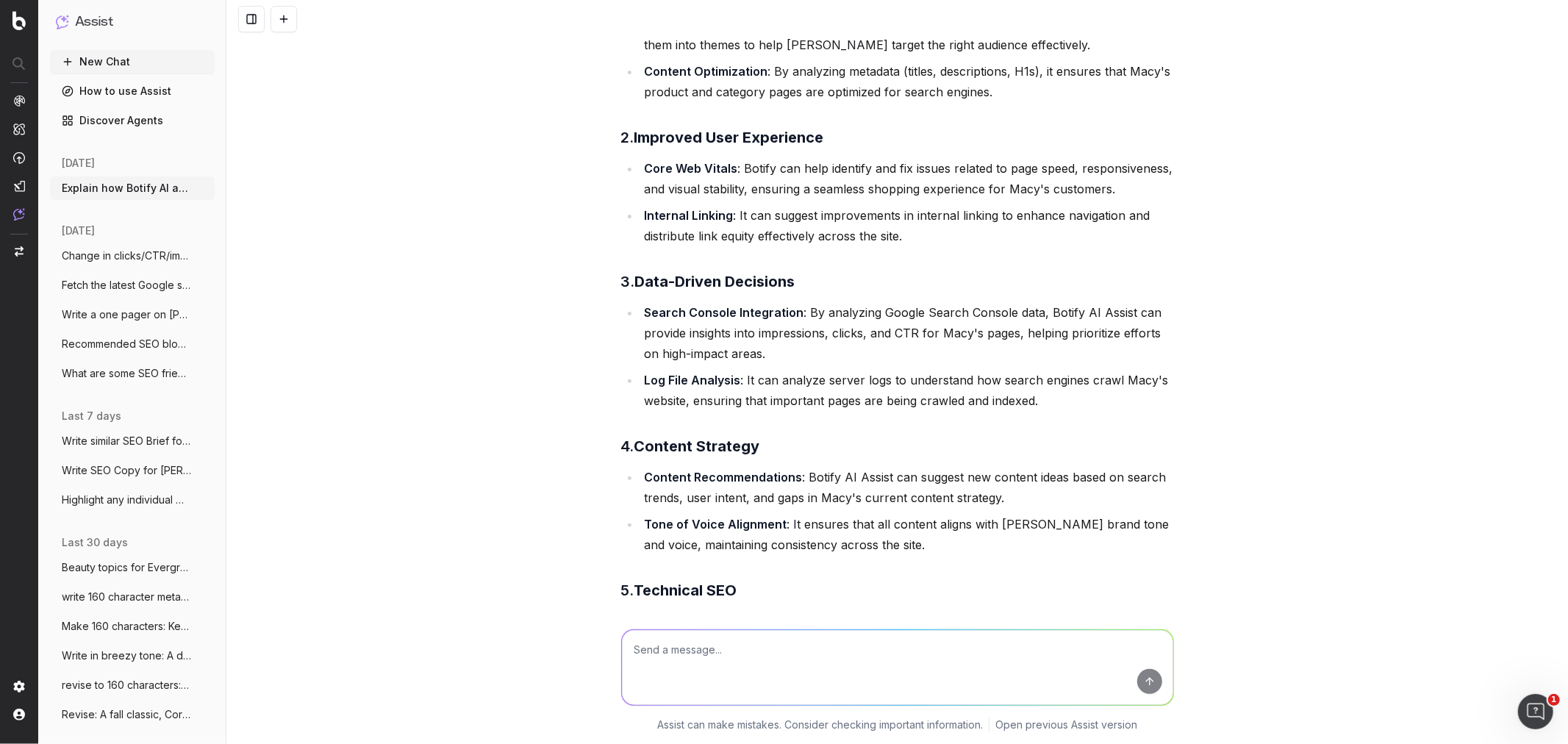
click at [663, 665] on textarea at bounding box center [897, 667] width 551 height 75
paste textarea "Botify AI Assist can analyze Macy's website and provide actionable recommendati…"
type textarea "make one short sentence: Botify AI Assist can analyze Macy's website and provid…"
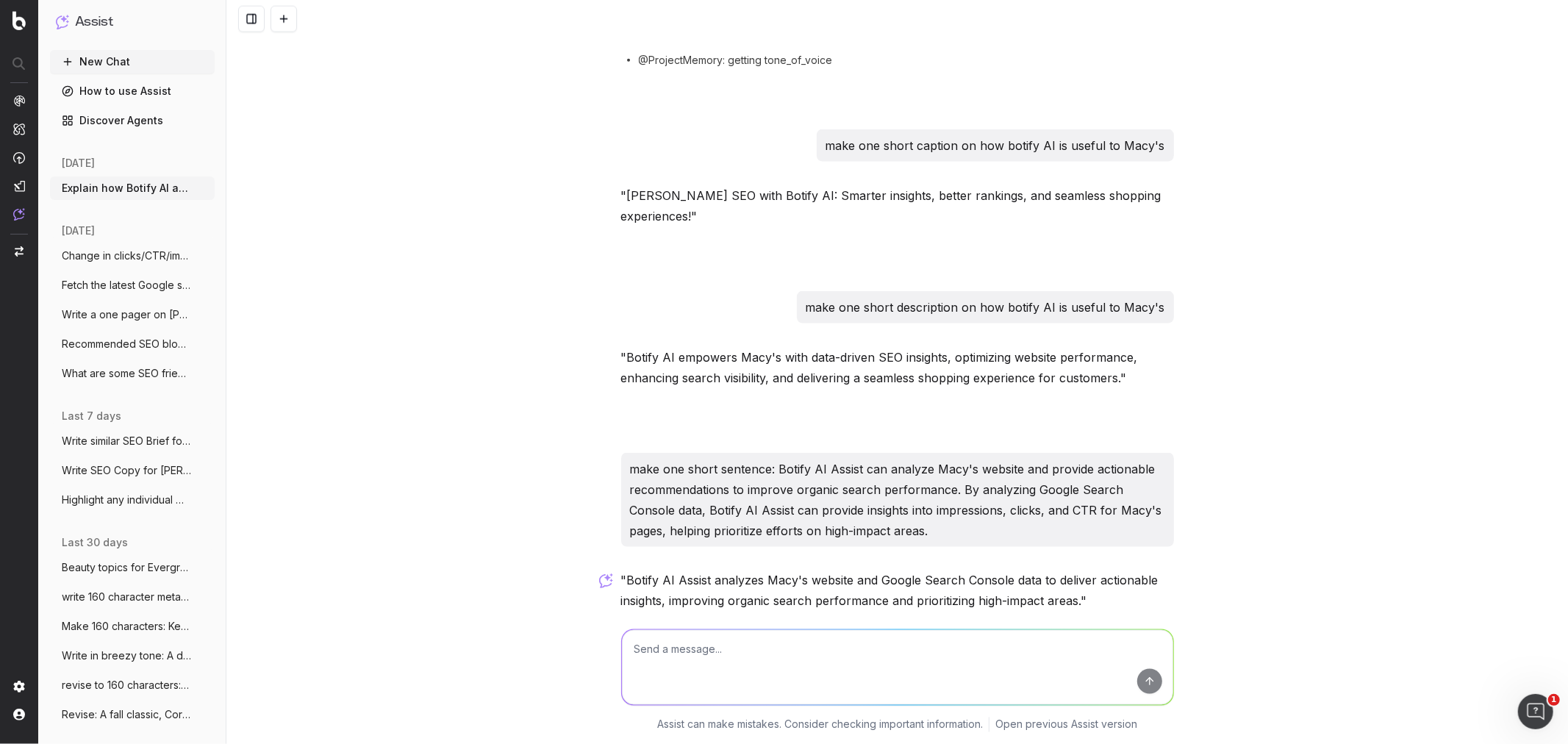
scroll to position [1860, 0]
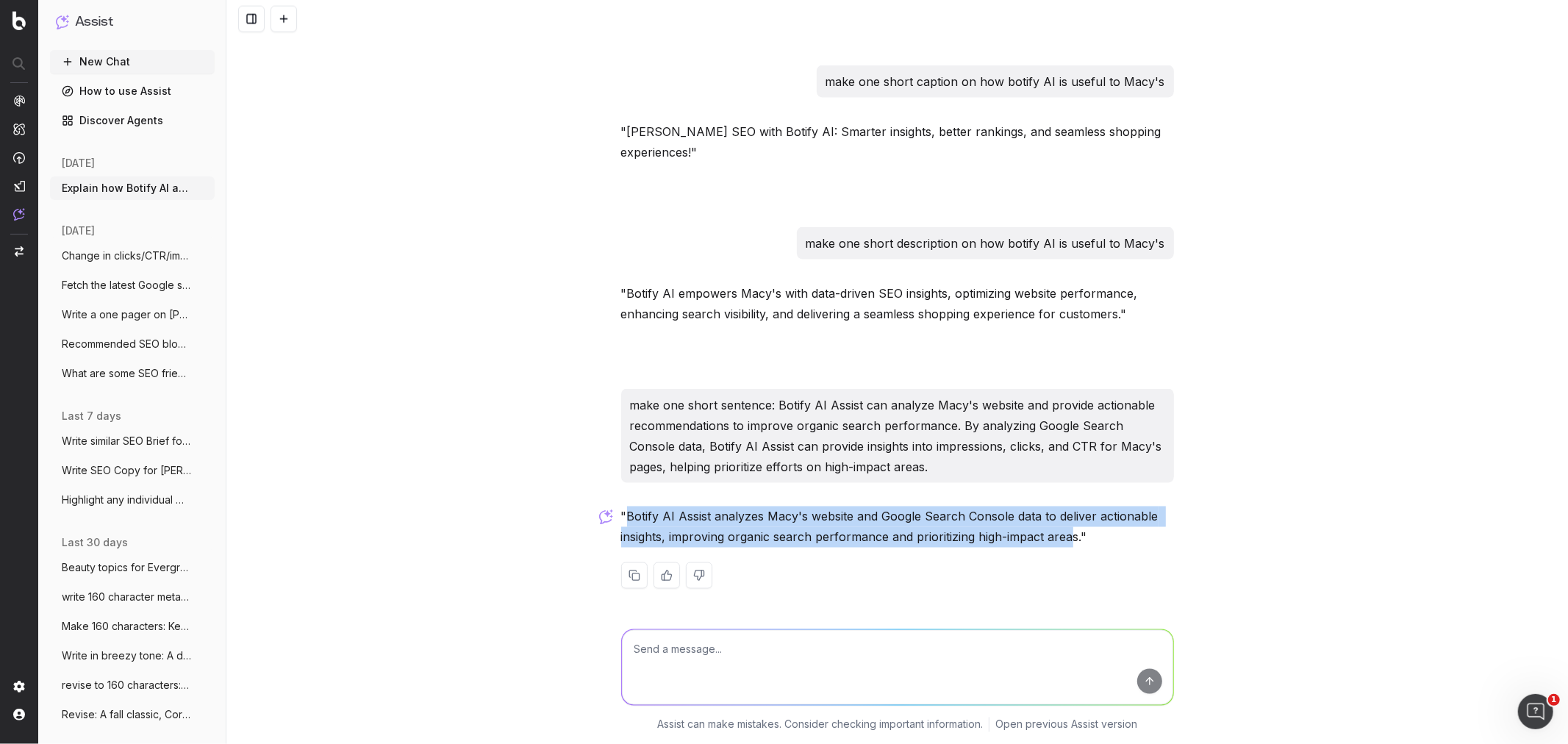
drag, startPoint x: 618, startPoint y: 519, endPoint x: 1067, endPoint y: 531, distance: 449.2
click at [1067, 531] on p ""Botify AI Assist analyzes Macy's website and Google Search Console data to del…" at bounding box center [897, 527] width 553 height 41
copy p "Botify AI Assist analyzes Macy's website and Google Search Console data to deli…"
click at [77, 20] on h1 "Assist" at bounding box center [94, 22] width 38 height 20
